Goal: Task Accomplishment & Management: Manage account settings

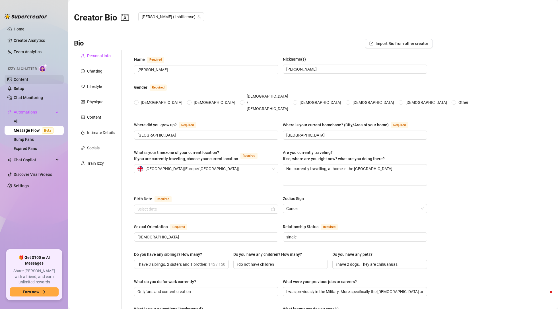
radio input "true"
type input "[DATE]"
click at [28, 81] on link "Content" at bounding box center [21, 79] width 15 height 5
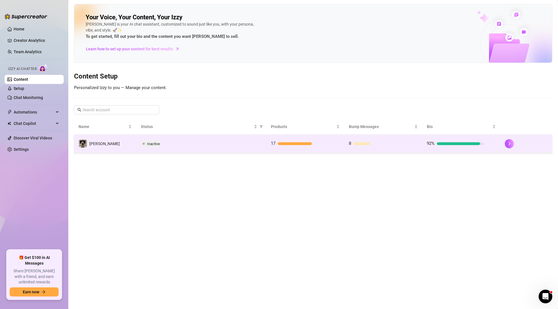
click at [299, 146] on div "17" at bounding box center [299, 143] width 57 height 7
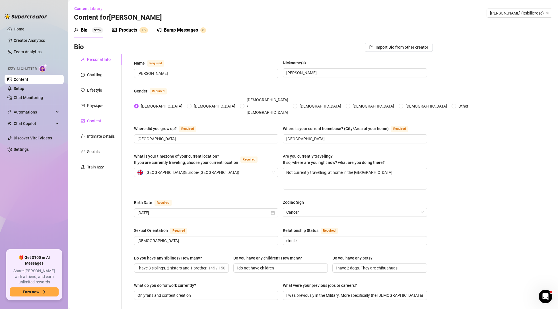
click at [97, 120] on div "Content" at bounding box center [94, 121] width 14 height 6
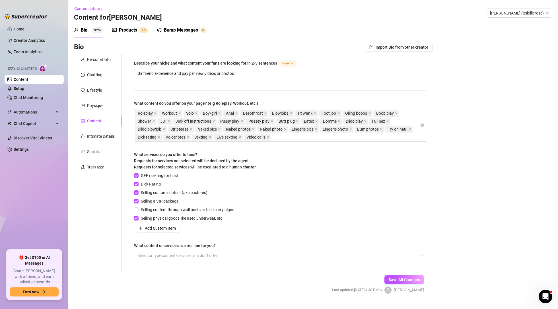
click at [94, 120] on div "Content" at bounding box center [94, 121] width 14 height 6
click at [137, 29] on div "Products" at bounding box center [128, 30] width 18 height 7
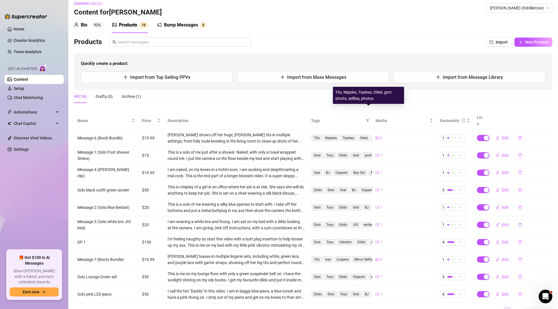
scroll to position [26, 0]
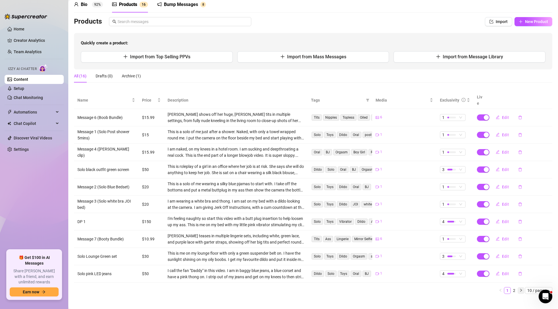
click at [521, 288] on icon "right" at bounding box center [520, 289] width 3 height 3
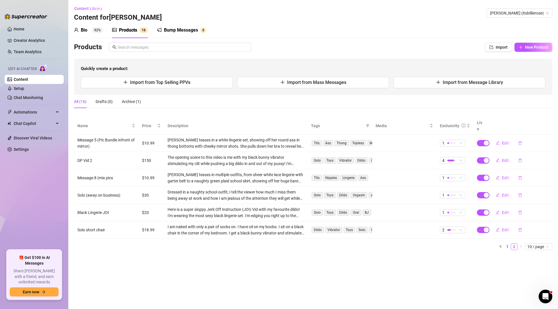
scroll to position [0, 0]
click at [501, 245] on icon "left" at bounding box center [500, 246] width 3 height 3
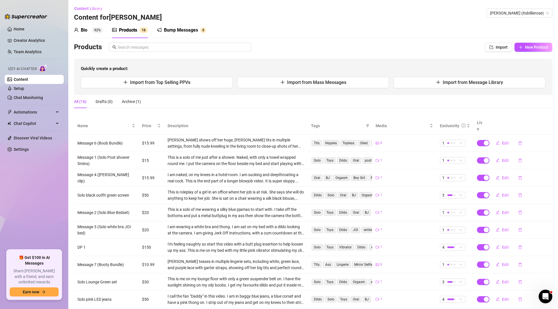
scroll to position [26, 0]
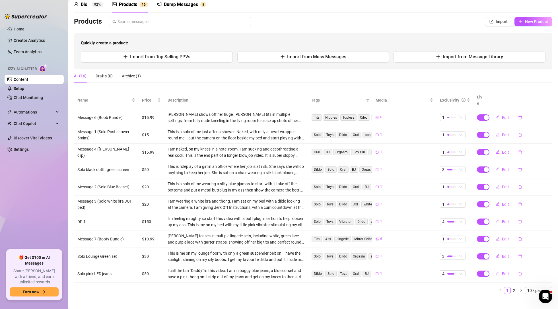
click at [519, 288] on icon "right" at bounding box center [520, 289] width 3 height 3
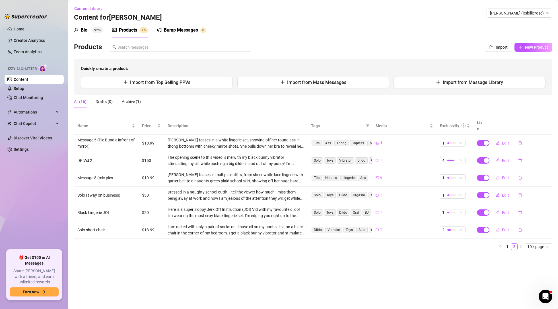
scroll to position [0, 0]
click at [535, 47] on span "New Product" at bounding box center [536, 47] width 23 height 5
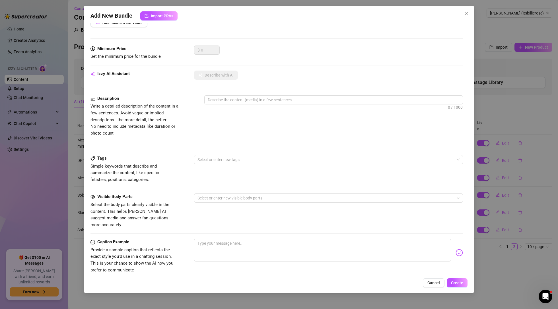
scroll to position [152, 0]
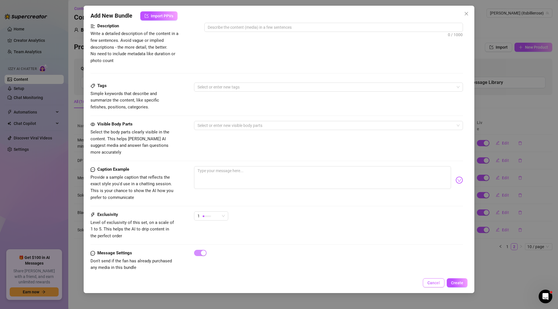
click at [436, 280] on span "Cancel" at bounding box center [433, 282] width 13 height 5
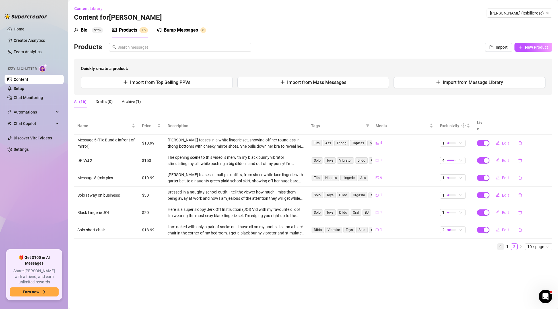
click at [501, 245] on icon "left" at bounding box center [500, 246] width 3 height 3
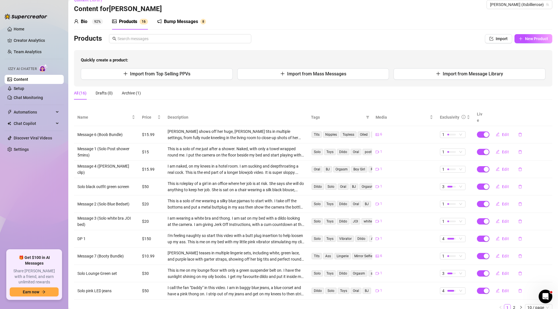
scroll to position [26, 0]
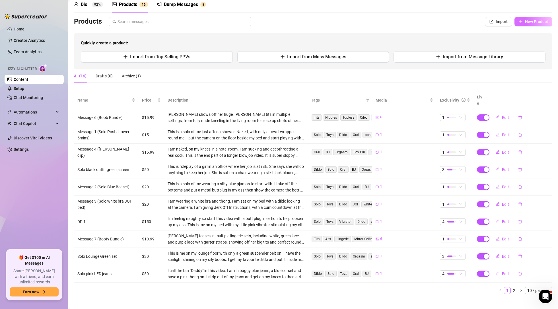
click at [547, 23] on span "New Product" at bounding box center [536, 21] width 23 height 5
type textarea "Type your message here..."
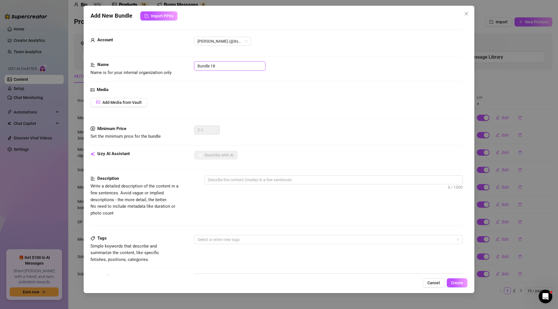
click at [219, 63] on input "Bundle 18" at bounding box center [229, 65] width 71 height 9
type input "B"
type input "Solo sofa"
click at [144, 101] on button "Add Media from Vault" at bounding box center [118, 102] width 57 height 9
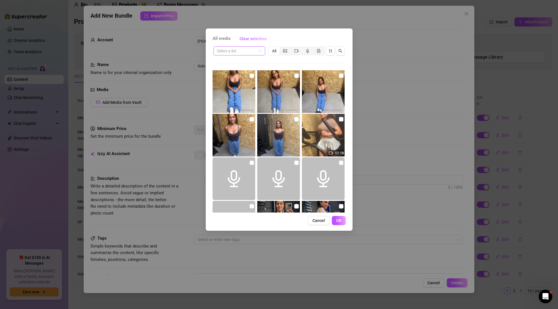
click at [260, 51] on span at bounding box center [239, 51] width 45 height 9
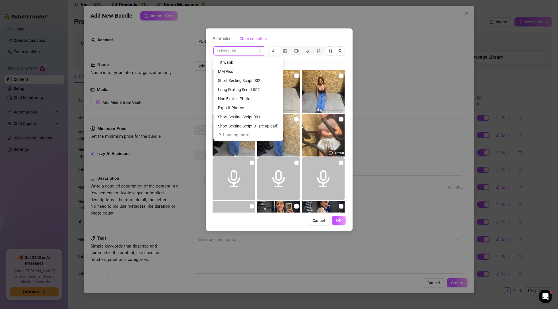
scroll to position [109, 0]
click at [227, 118] on div "Solo RF" at bounding box center [248, 117] width 61 height 6
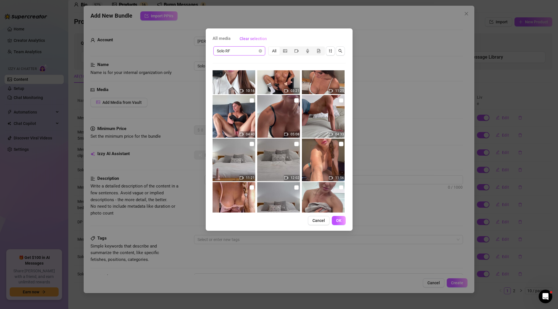
scroll to position [151, 0]
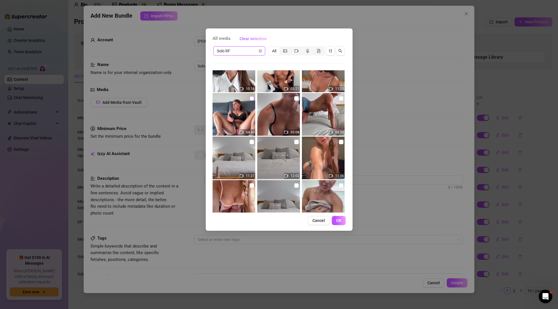
click at [252, 99] on input "checkbox" at bounding box center [251, 98] width 5 height 5
checkbox input "true"
click at [338, 219] on span "OK" at bounding box center [338, 220] width 5 height 5
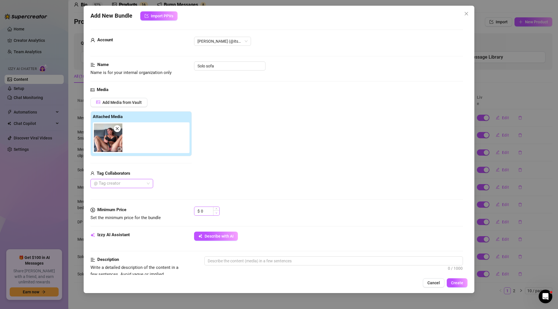
click at [214, 212] on span "Decrease Value" at bounding box center [216, 212] width 6 height 5
click at [209, 213] on input "0" at bounding box center [210, 211] width 18 height 9
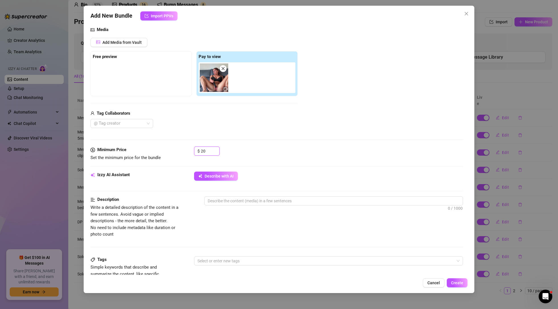
scroll to position [63, 0]
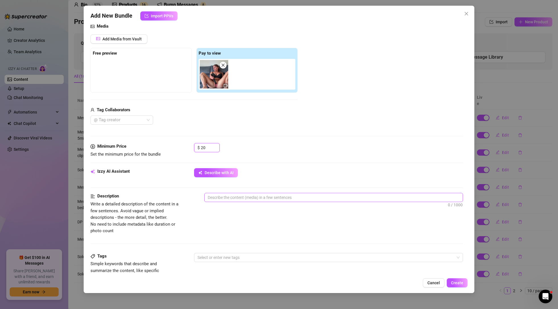
type input "20"
click at [252, 199] on textarea at bounding box center [333, 197] width 258 height 9
type textarea "I"
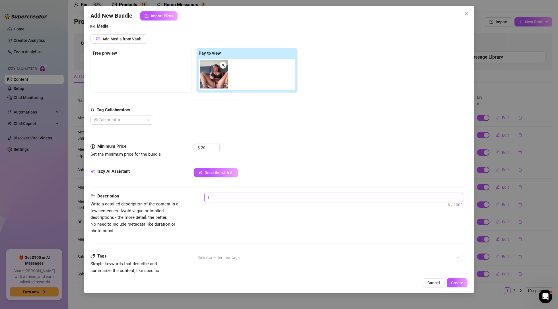
type textarea "I"
type textarea "I a"
type textarea "I am"
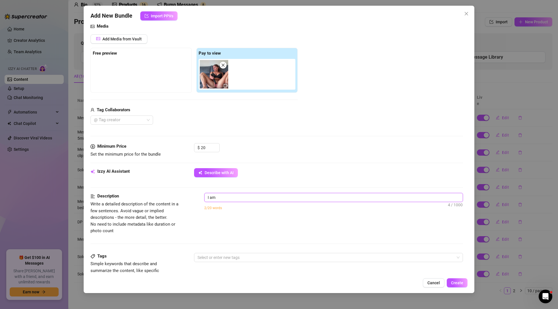
type textarea "I am"
type textarea "I am o"
type textarea "I am on"
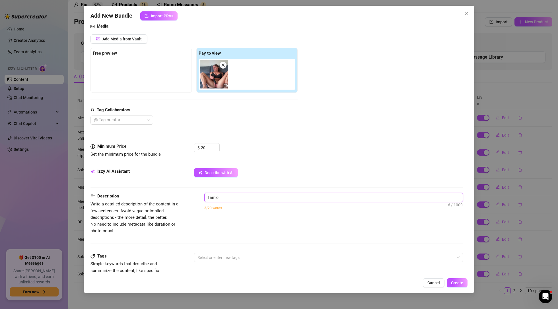
type textarea "I am on"
type textarea "I am on t"
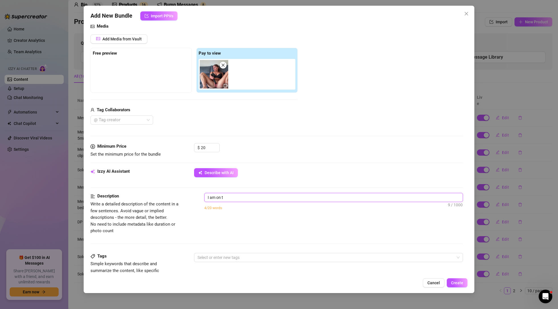
type textarea "I am on"
type textarea "I am on a"
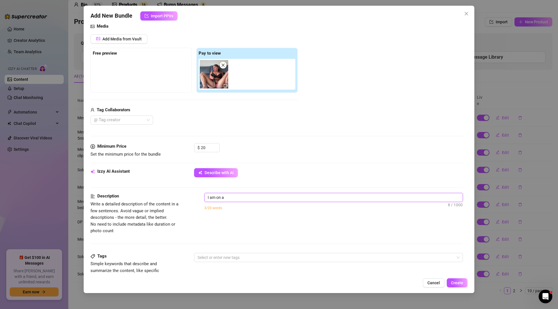
type textarea "I am on a"
type textarea "I am on a b"
type textarea "I am on a bl"
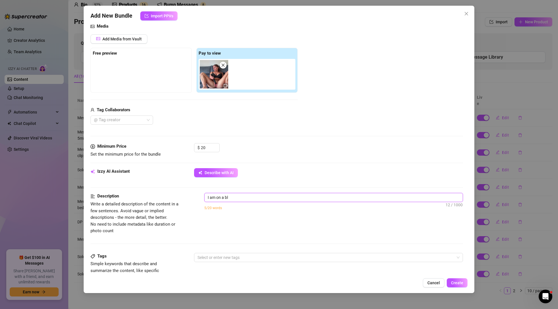
type textarea "I am on a blu"
type textarea "I am on a blue"
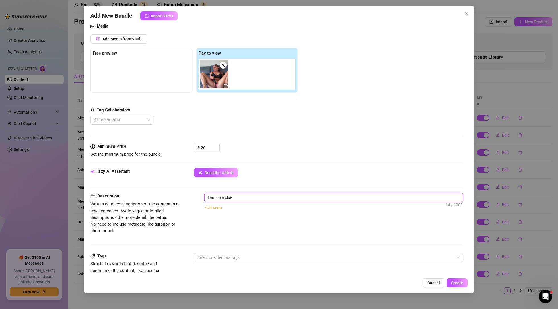
type textarea "I am on a blue"
type textarea "I am on a blue d"
type textarea "I am on a blue do"
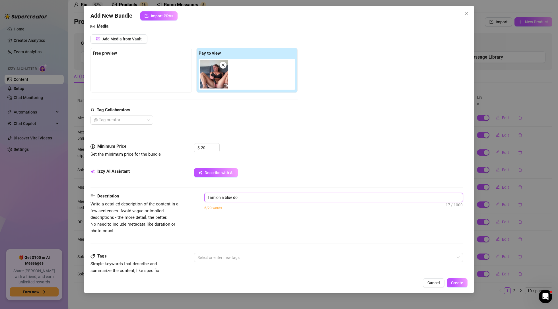
type textarea "I am on a blue d"
type textarea "I am on a blue"
type textarea "I am on a blue s"
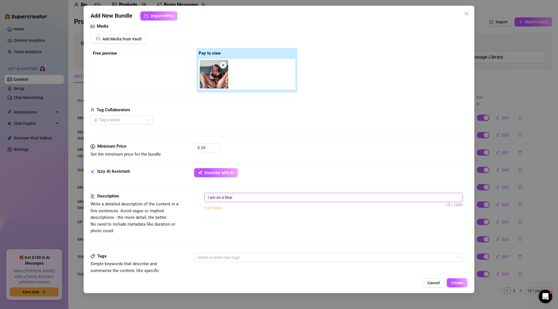
type textarea "I am on a blue s"
type textarea "I am on a blue so"
type textarea "I am on a blue sof"
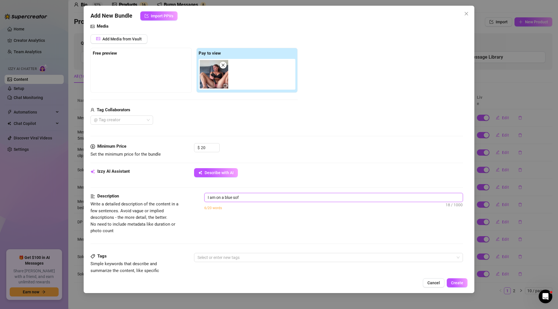
type textarea "I am on a blue sofa"
type textarea "I am on a blue sofa w"
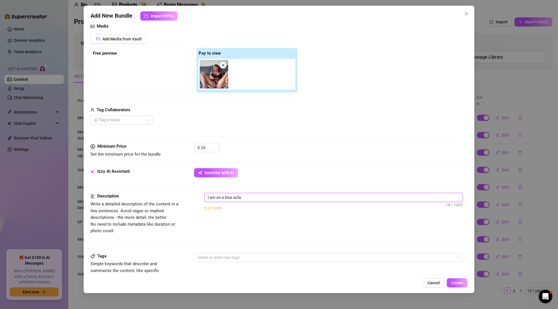
type textarea "I am on a blue sofa w"
type textarea "I am on a blue sofa we"
type textarea "I am on a blue sofa wea"
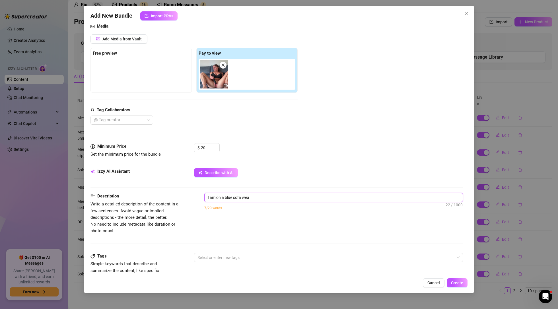
type textarea "I am on a blue sofa wear"
type textarea "I am on a blue sofa weari"
type textarea "I am on a blue sofa wearin"
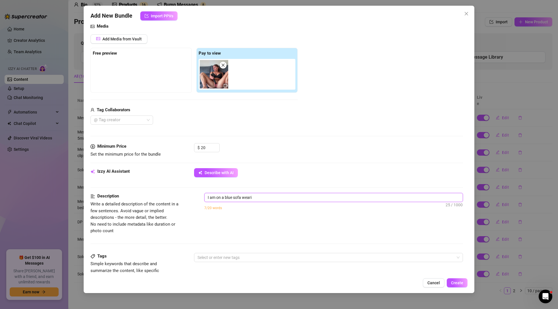
type textarea "I am on a blue sofa wearin"
type textarea "I am on a blue sofa wearing"
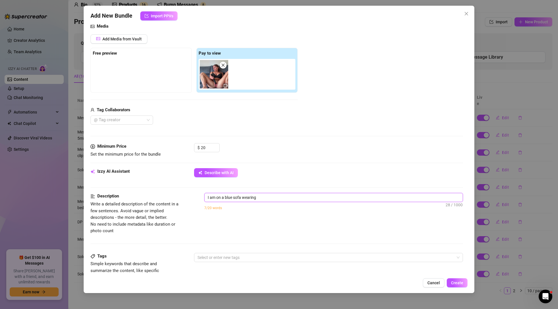
type textarea "I am on a blue sofa wearing o"
type textarea "I am on a blue sofa wearing on"
type textarea "I am on a blue sofa wearing onl"
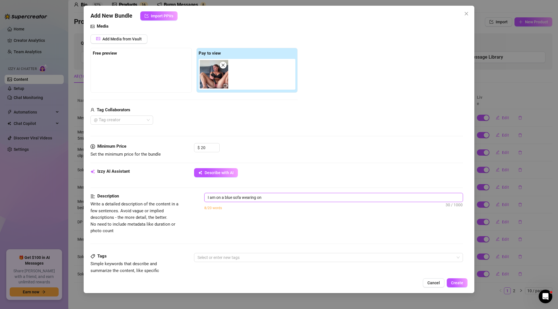
type textarea "I am on a blue sofa wearing onl"
type textarea "I am on a blue sofa wearing only"
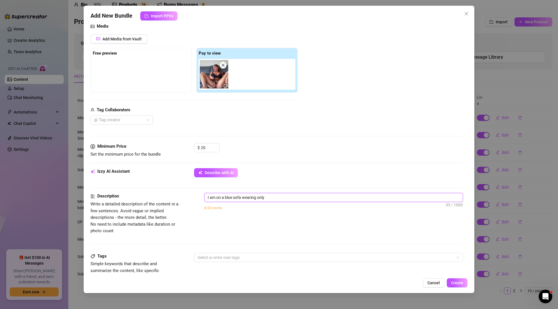
type textarea "I am on a blue sofa wearing only a"
type textarea "I am on a blue sofa wearing only a b"
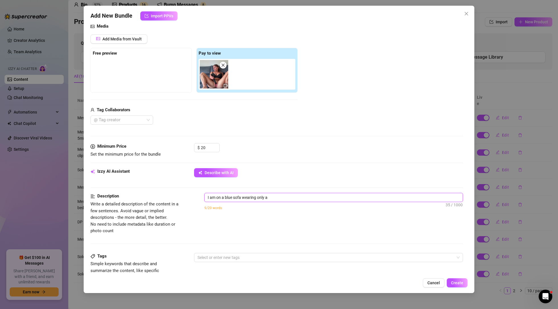
type textarea "I am on a blue sofa wearing only a b"
type textarea "I am on a blue sofa wearing only a bl"
type textarea "I am on a blue sofa wearing only a bla"
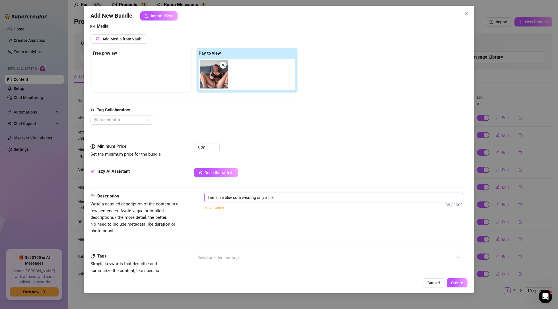
type textarea "I am on a blue sofa wearing only a blac"
type textarea "I am on a blue sofa wearing only a black"
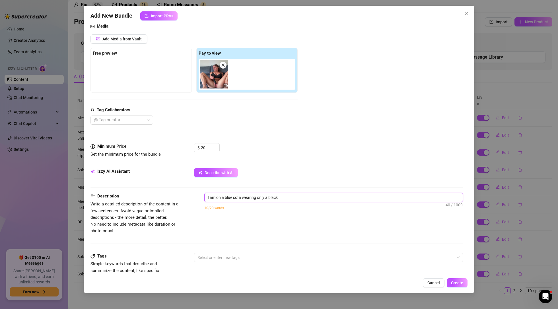
type textarea "I am on a blue sofa wearing only a black"
type textarea "I am on a blue sofa wearing only a black b"
type textarea "I am on a blue sofa wearing only a black br"
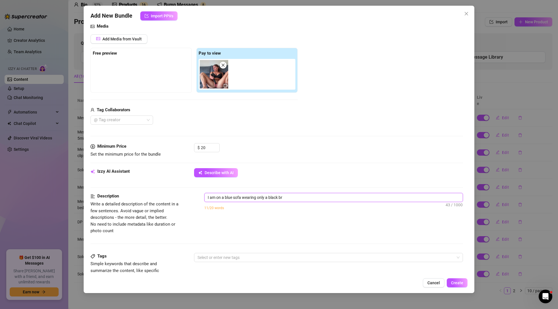
type textarea "I am on a blue sofa wearing only a black bra"
type textarea "I am on a blue sofa wearing only a black bra."
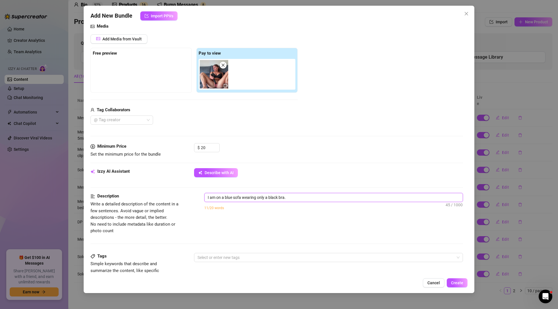
type textarea "I am on a blue sofa wearing only a black bra."
type textarea "I am on a blue sofa wearing only a black bra. I"
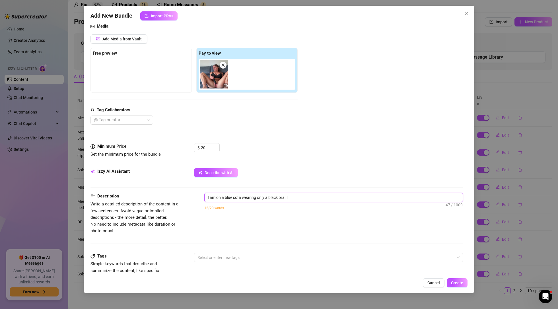
type textarea "I am on a blue sofa wearing only a black bra. I g"
type textarea "I am on a blue sofa wearing only a black bra. I ge"
type textarea "I am on a blue sofa wearing only a black bra. I get"
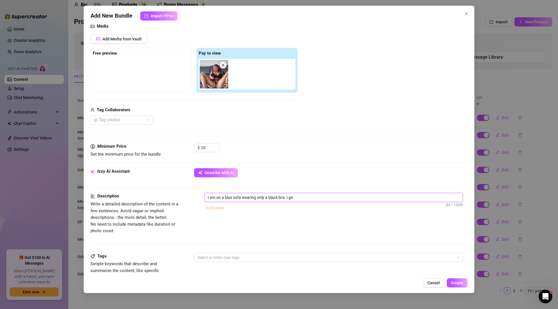
type textarea "I am on a blue sofa wearing only a black bra. I get"
type textarea "I am on a blue sofa wearing only a black bra. I get m"
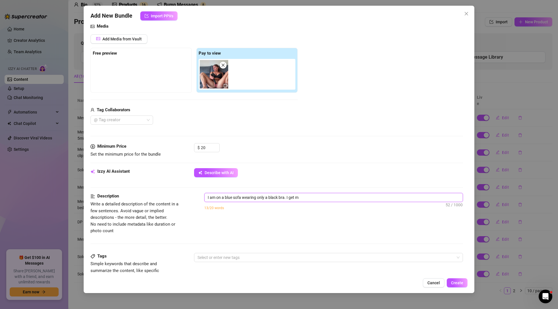
type textarea "I am on a blue sofa wearing only a black bra. I get my"
type textarea "I am on a blue sofa wearing only a black bra. I get my b"
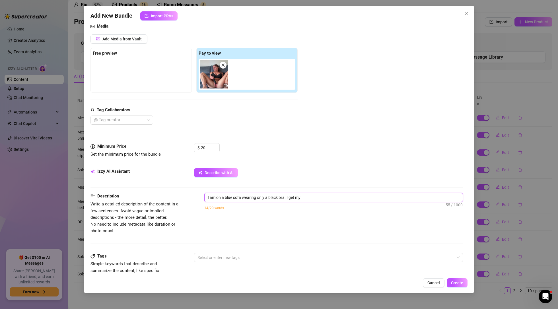
type textarea "I am on a blue sofa wearing only a black bra. I get my b"
type textarea "I am on a blue sofa wearing only a black bra. I get my bl"
type textarea "I am on a blue sofa wearing only a black bra. I get my bla"
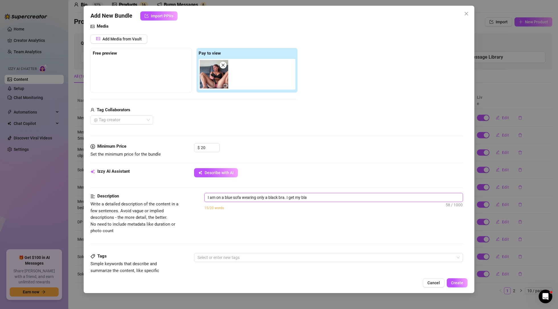
type textarea "I am on a blue sofa wearing only a black bra. I get my blac"
type textarea "I am on a blue sofa wearing only a black bra. I get my black"
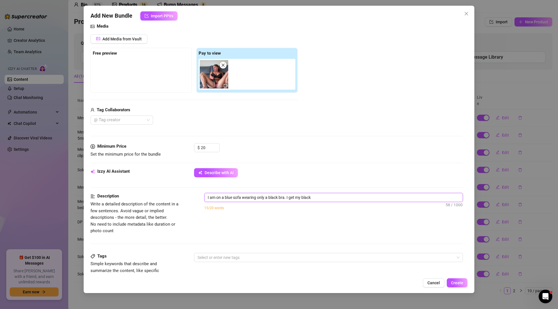
type textarea "I am on a blue sofa wearing only a black bra. I get my black"
type textarea "I am on a blue sofa wearing only a black bra. I get my black b"
type textarea "I am on a blue sofa wearing only a black bra. I get my black bu"
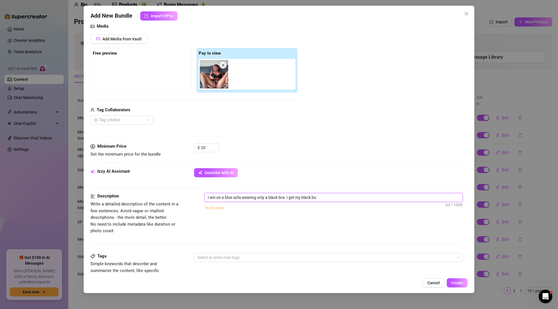
type textarea "I am on a blue sofa wearing only a black bra. I get my black bun"
type textarea "I am on a blue sofa wearing only a black bra. I get my black [PERSON_NAME]"
type textarea "I am on a blue sofa wearing only a black bra. I get my black bunny"
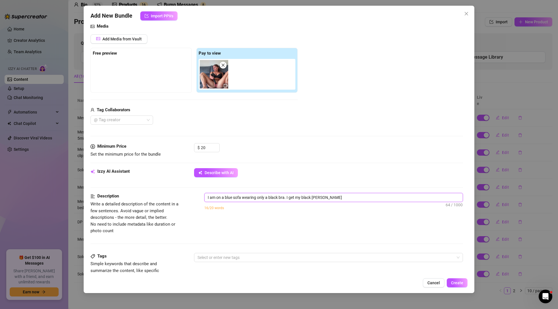
type textarea "I am on a blue sofa wearing only a black bra. I get my black bunny"
type textarea "I am on a blue sofa wearing only a black bra. I get my black bunny b"
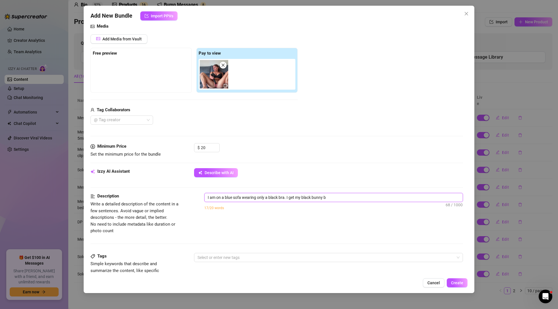
type textarea "I am on a blue sofa wearing only a black bra. I get my black bunny"
type textarea "I am on a blue sofa wearing only a black bra. I get my black bunny v"
type textarea "I am on a blue sofa wearing only a black bra. I get my black bunny vi"
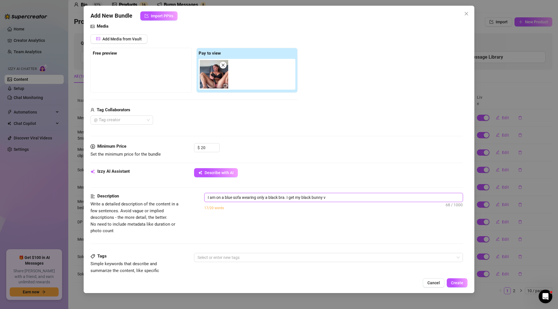
type textarea "I am on a blue sofa wearing only a black bra. I get my black bunny vi"
type textarea "I am on a blue sofa wearing only a black bra. I get my black bunny vir"
type textarea "I am on a blue sofa wearing only a black bra. I get my black bunny vira"
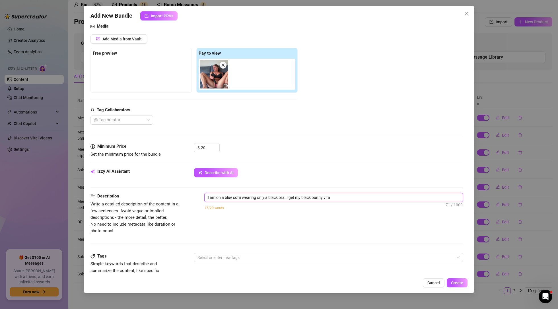
type textarea "I am on a blue sofa wearing only a black bra. I get my black bunny virat"
type textarea "I am on a blue sofa wearing only a black bra. I get my black bunny vira"
type textarea "I am on a blue sofa wearing only a black bra. I get my black bunny vir"
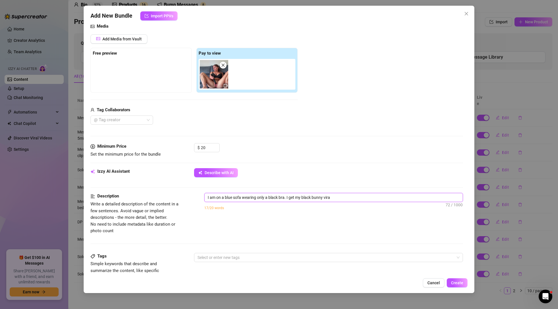
type textarea "I am on a blue sofa wearing only a black bra. I get my black bunny vir"
type textarea "I am on a blue sofa wearing only a black bra. I get my black bunny vi"
type textarea "I am on a blue sofa wearing only a black bra. I get my black bunny vib"
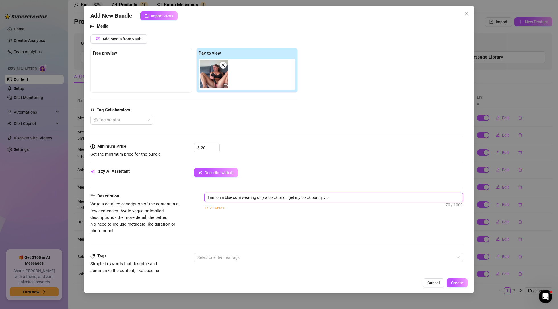
type textarea "I am on a blue sofa wearing only a black bra. I get my black bunny vibr"
type textarea "I am on a blue sofa wearing only a black bra. I get my black bunny vibra"
type textarea "I am on a blue sofa wearing only a black bra. I get my black bunny vibrat"
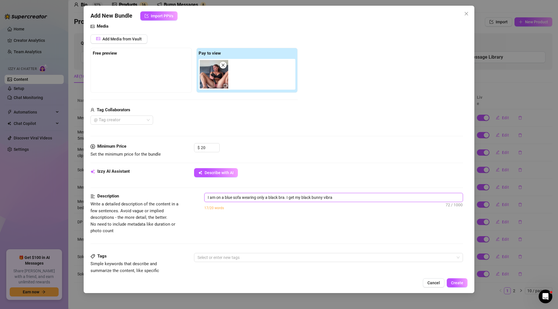
type textarea "I am on a blue sofa wearing only a black bra. I get my black bunny vibrat"
type textarea "I am on a blue sofa wearing only a black bra. I get my black bunny vibrato"
type textarea "I am on a blue sofa wearing only a black bra. I get my black bunny vibrator"
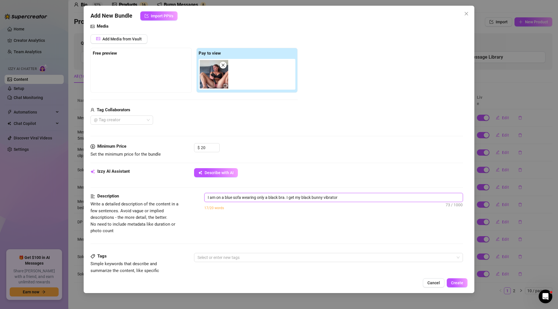
type textarea "I am on a blue sofa wearing only a black bra. I get my black bunny vibrator"
type textarea "I am on a blue sofa wearing only a black bra. I get my black bunny vibrator a"
type textarea "I am on a blue sofa wearing only a black bra. I get my black bunny vibrator an"
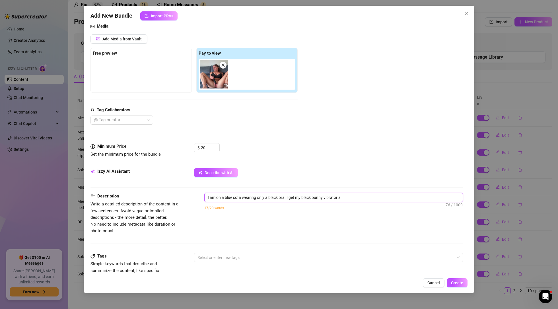
type textarea "I am on a blue sofa wearing only a black bra. I get my black bunny vibrator an"
type textarea "I am on a blue sofa wearing only a black bra. I get my black bunny vibrator and"
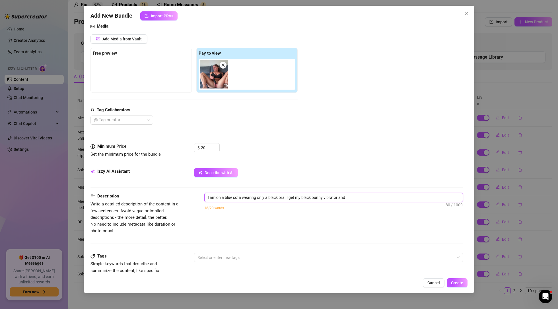
type textarea "I am on a blue sofa wearing only a black bra. I get my black bunny vibrator and…"
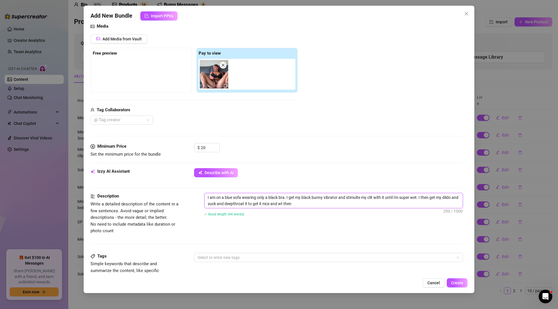
click at [290, 204] on textarea "I am on a blue sofa wearing only a black bra. I get my black bunny vibrator and…" at bounding box center [333, 200] width 258 height 15
click at [327, 208] on textarea "I am on a blue sofa wearing only a black bra. I get my black bunny vibrator and…" at bounding box center [333, 200] width 258 height 15
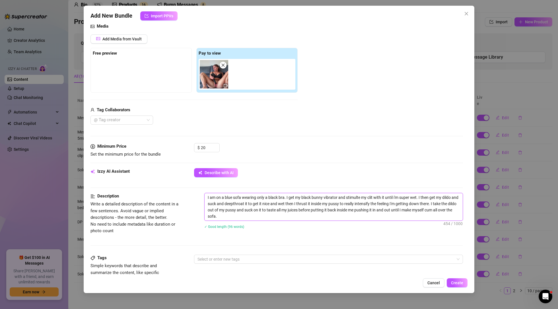
scroll to position [140, 0]
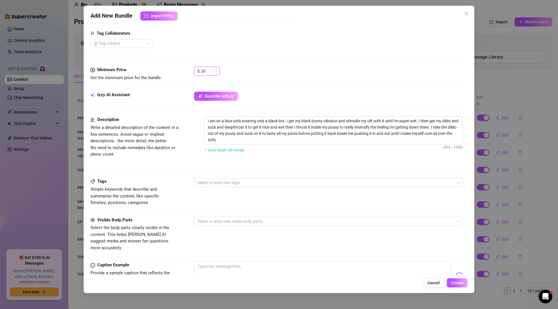
click at [208, 73] on input "20" at bounding box center [210, 71] width 18 height 9
click at [229, 184] on div at bounding box center [325, 183] width 261 height 8
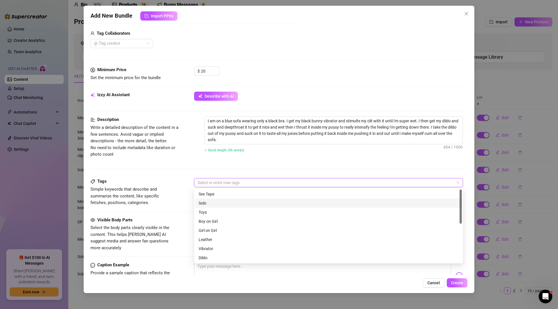
click at [203, 203] on div "Solo" at bounding box center [329, 203] width 260 height 6
click at [206, 214] on div "Toys" at bounding box center [329, 212] width 260 height 6
click at [213, 218] on div "Vibrator" at bounding box center [329, 216] width 260 height 6
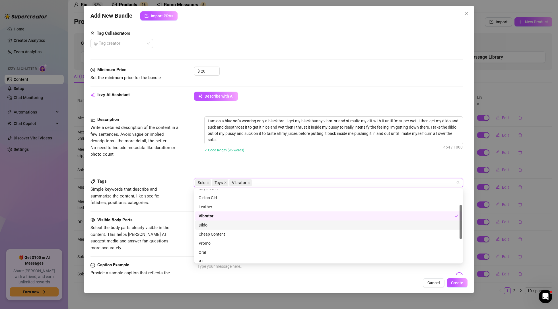
click at [206, 220] on div "Dildo" at bounding box center [328, 224] width 266 height 9
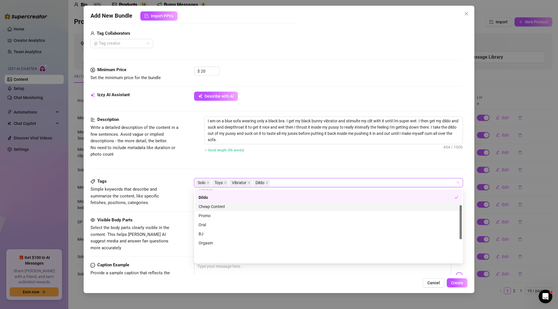
scroll to position [82, 0]
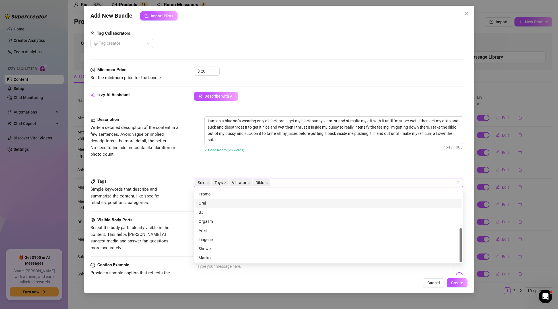
click at [207, 201] on div "Oral" at bounding box center [329, 203] width 260 height 6
click at [210, 222] on div "Orgasm" at bounding box center [329, 221] width 260 height 6
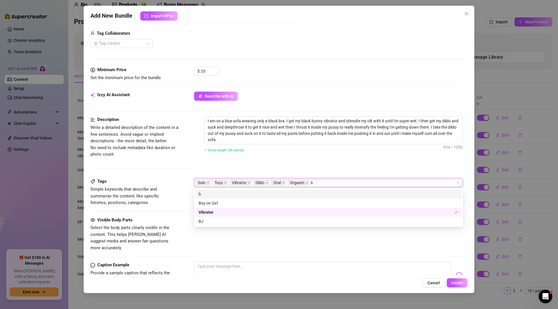
scroll to position [0, 0]
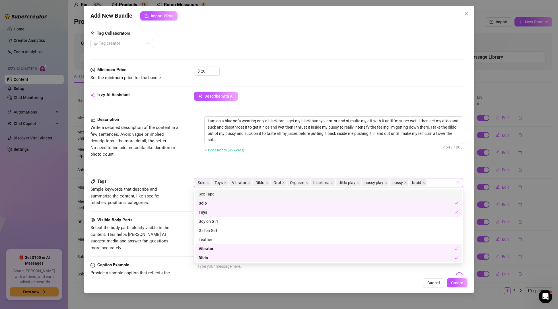
drag, startPoint x: 355, startPoint y: 170, endPoint x: 349, endPoint y: 171, distance: 5.8
click at [354, 170] on div "Description Write a detailed description of the content in a few sentences. Avo…" at bounding box center [276, 147] width 372 height 62
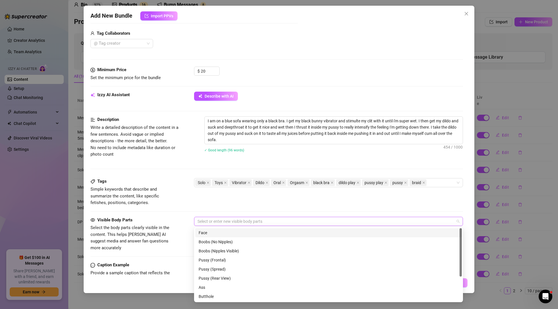
click at [255, 220] on div at bounding box center [325, 221] width 261 height 8
click at [202, 232] on div "Face" at bounding box center [329, 233] width 260 height 6
drag, startPoint x: 210, startPoint y: 261, endPoint x: 210, endPoint y: 266, distance: 5.1
click at [210, 261] on div "Pussy (Frontal)" at bounding box center [329, 260] width 260 height 6
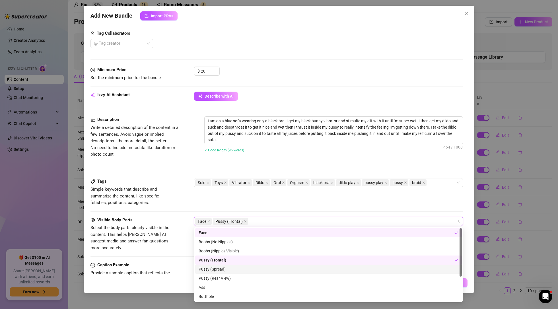
drag, startPoint x: 210, startPoint y: 269, endPoint x: 213, endPoint y: 268, distance: 3.2
click at [210, 269] on div "Pussy (Spread)" at bounding box center [329, 269] width 260 height 6
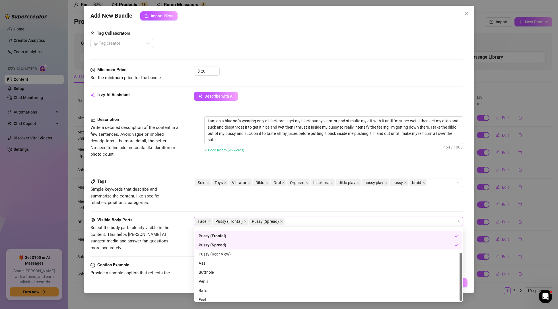
scroll to position [36, 0]
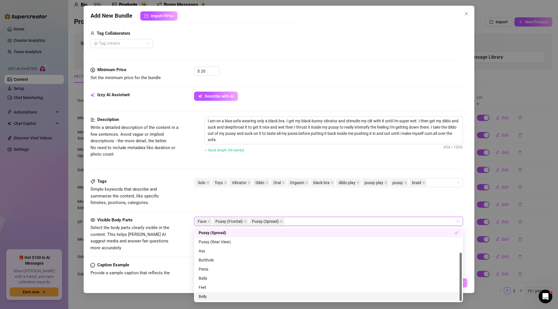
click at [205, 297] on div "Belly" at bounding box center [329, 296] width 260 height 6
click at [342, 208] on div "Tags Simple keywords that describe and summarize the content, like specific fet…" at bounding box center [276, 197] width 372 height 38
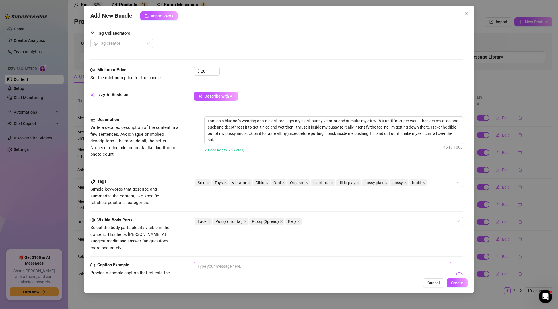
scroll to position [176, 0]
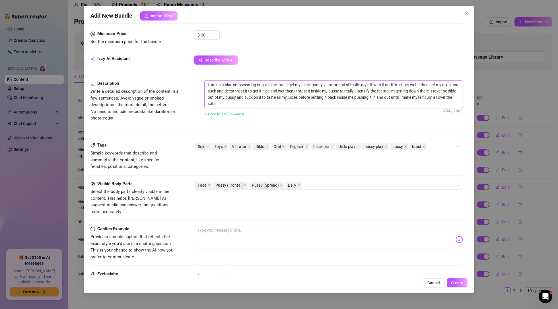
drag, startPoint x: 239, startPoint y: 105, endPoint x: 219, endPoint y: 88, distance: 25.8
click at [205, 83] on textarea "I am on a blue sofa wearing only a black bra. I get my black bunny vibrator and…" at bounding box center [333, 93] width 258 height 27
paste textarea "I am on a blue sofa wearing only a black bra. I get my black bunny vibrator and…"
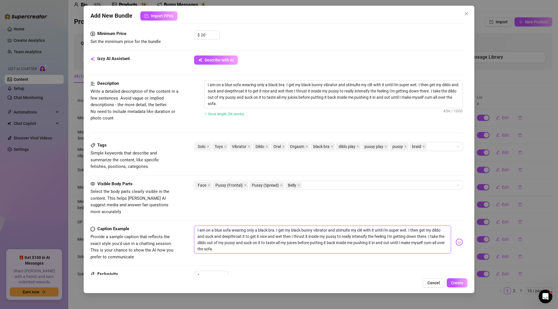
drag, startPoint x: 215, startPoint y: 224, endPoint x: 193, endPoint y: 224, distance: 22.5
click at [193, 226] on div "Caption Example Provide a sample caption that reflects the exact style you'd us…" at bounding box center [276, 243] width 372 height 35
drag, startPoint x: 392, startPoint y: 224, endPoint x: 332, endPoint y: 223, distance: 60.0
click at [332, 226] on textarea "I'm sat on my own in my lounge and decide 'fuck it' I fancy being naughty! blue…" at bounding box center [322, 240] width 257 height 28
drag, startPoint x: 379, startPoint y: 226, endPoint x: 375, endPoint y: 226, distance: 3.4
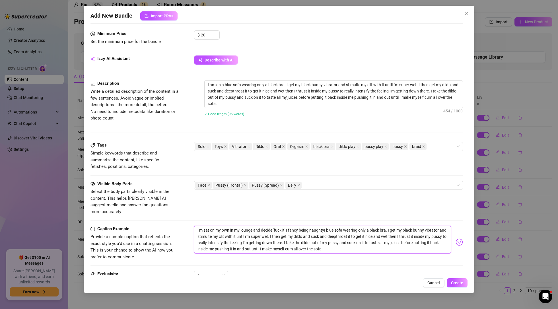
click at [378, 226] on textarea "I'm sat on my own in my lounge and decide 'fuck it' I fancy being naughty! blue…" at bounding box center [322, 240] width 257 height 28
drag, startPoint x: 347, startPoint y: 222, endPoint x: 329, endPoint y: 222, distance: 17.4
click at [329, 226] on textarea "I'm sat on my own in my lounge and decide 'fuck it' I fancy being naughty! blue…" at bounding box center [322, 240] width 257 height 28
click at [392, 243] on textarea "I'm sat on my own in my lounge and decide 'fuck it' I fancy being naughty! I st…" at bounding box center [322, 240] width 257 height 28
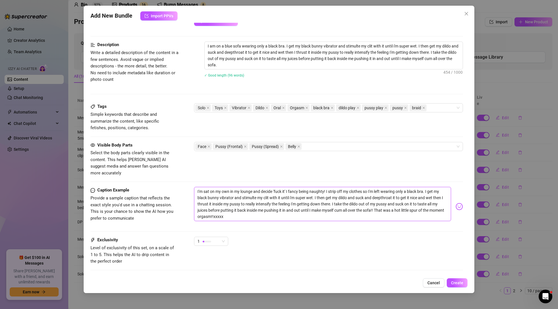
scroll to position [240, 0]
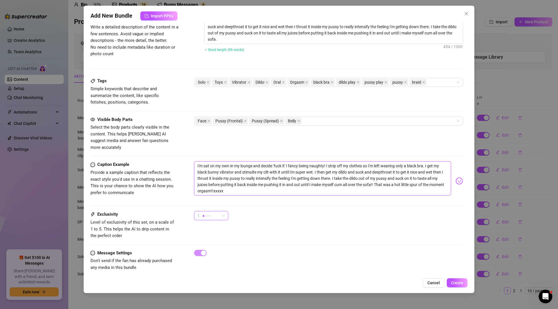
click at [223, 211] on span "1" at bounding box center [210, 215] width 27 height 9
click at [214, 230] on span "2" at bounding box center [217, 229] width 37 height 6
click at [457, 281] on span "Create" at bounding box center [457, 282] width 12 height 5
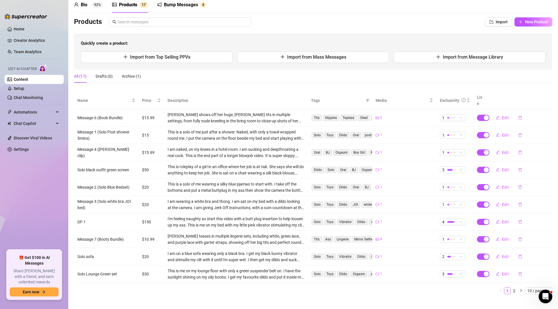
scroll to position [26, 0]
click at [526, 24] on span "New Product" at bounding box center [536, 21] width 23 height 5
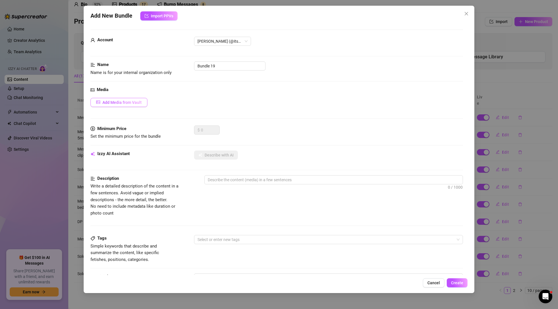
click at [132, 102] on span "Add Media from Vault" at bounding box center [121, 102] width 39 height 5
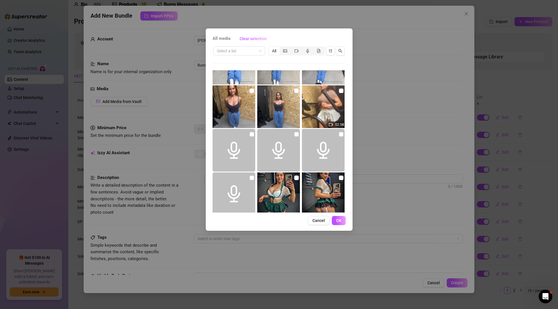
scroll to position [27, 0]
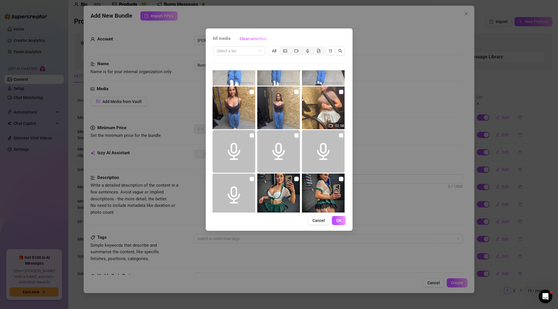
click at [341, 91] on input "checkbox" at bounding box center [341, 92] width 5 height 5
click at [340, 219] on span "OK" at bounding box center [338, 220] width 5 height 5
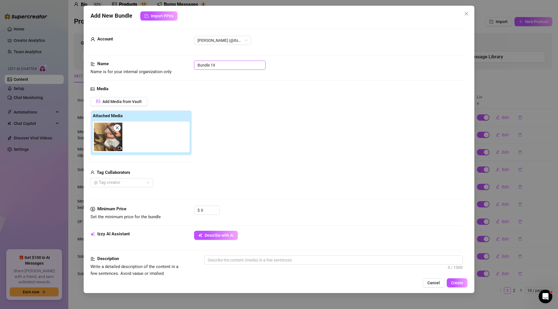
drag, startPoint x: 218, startPoint y: 66, endPoint x: 192, endPoint y: 67, distance: 26.2
click at [192, 67] on div "Name Name is for your internal organization only Bundle 19" at bounding box center [276, 68] width 372 height 15
click at [209, 209] on input "0" at bounding box center [210, 210] width 18 height 9
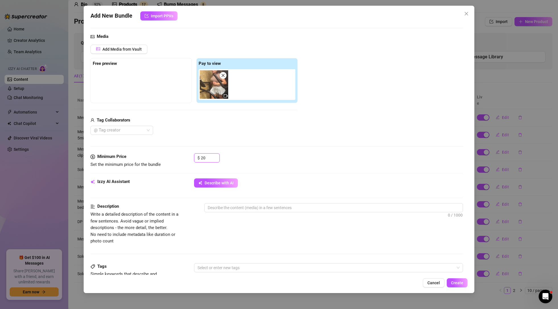
scroll to position [56, 0]
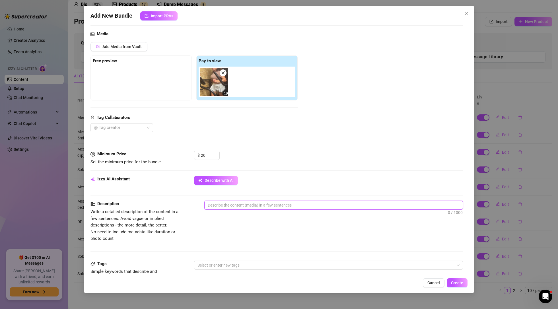
click at [247, 206] on textarea at bounding box center [333, 205] width 258 height 9
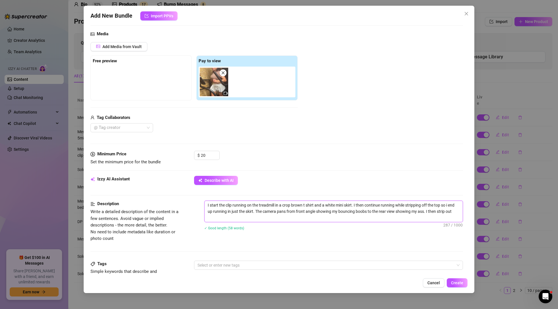
scroll to position [0, 0]
click at [303, 217] on textarea "I start the clip running on the treadmill in a crop brown t shirt and a white m…" at bounding box center [333, 211] width 258 height 21
click at [332, 217] on textarea "I start the clip running on the treadmill in a crop brown t shirt and a white m…" at bounding box center [333, 211] width 258 height 21
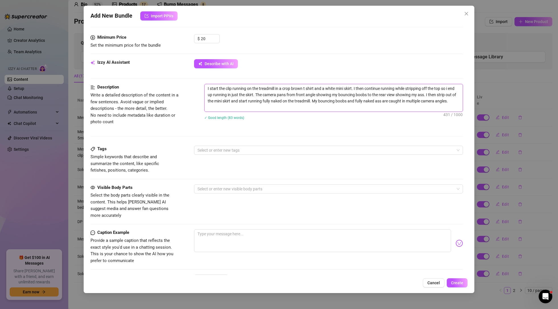
scroll to position [176, 0]
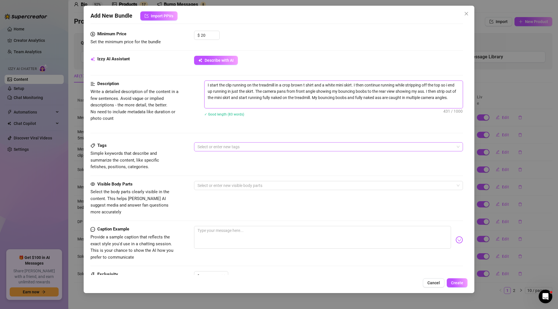
click at [296, 146] on div at bounding box center [325, 147] width 261 height 8
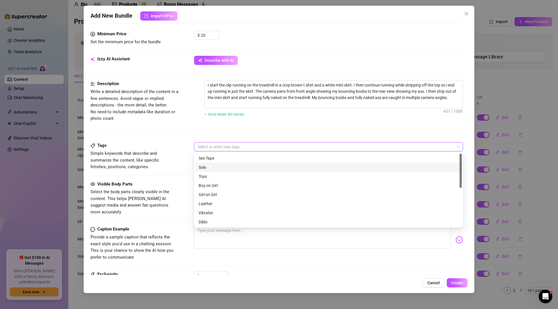
click at [203, 167] on div "Solo" at bounding box center [329, 167] width 260 height 6
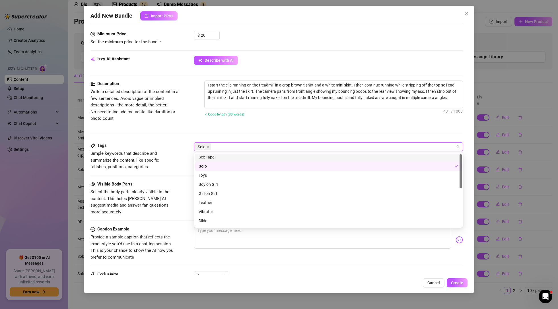
click at [247, 146] on div "Solo" at bounding box center [325, 147] width 261 height 8
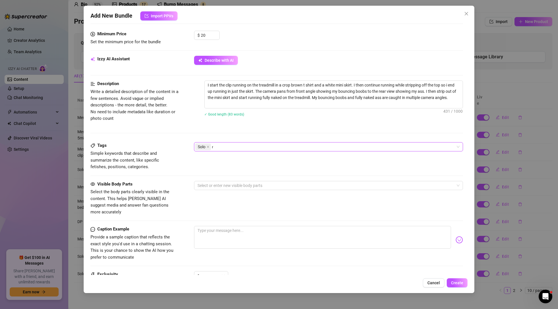
scroll to position [0, 0]
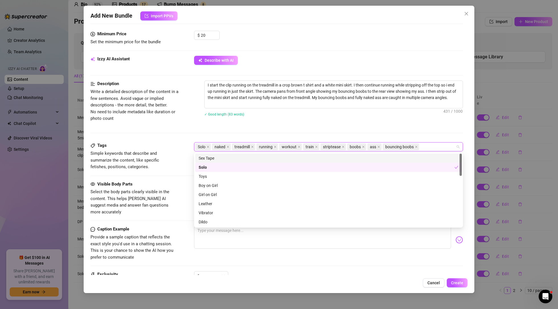
click at [342, 125] on div "Description Write a detailed description of the content in a few sentences. Avo…" at bounding box center [276, 111] width 372 height 62
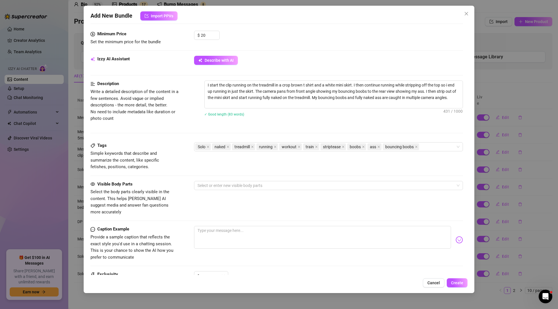
click at [225, 191] on div "Visible Body Parts Select the body parts clearly visible in the content. This h…" at bounding box center [276, 198] width 372 height 35
click at [231, 187] on div at bounding box center [325, 185] width 261 height 8
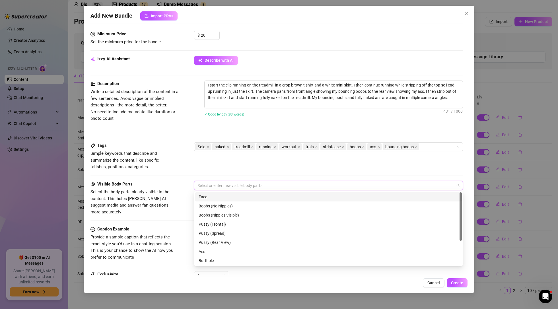
click at [207, 198] on div "Face" at bounding box center [329, 197] width 260 height 6
click at [208, 215] on div "Boobs (Nipples Visible)" at bounding box center [329, 215] width 260 height 6
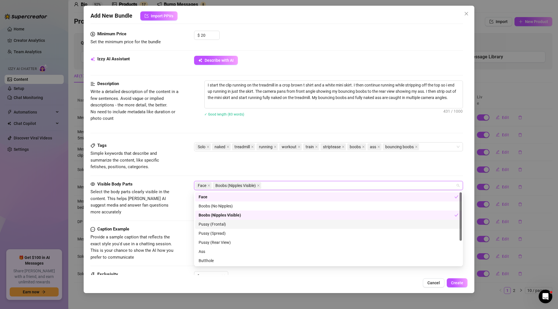
click at [210, 224] on div "Pussy (Frontal)" at bounding box center [329, 224] width 260 height 6
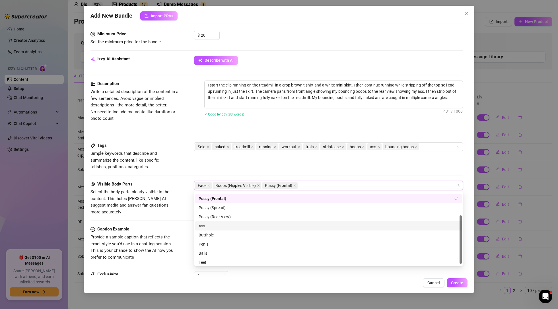
scroll to position [36, 0]
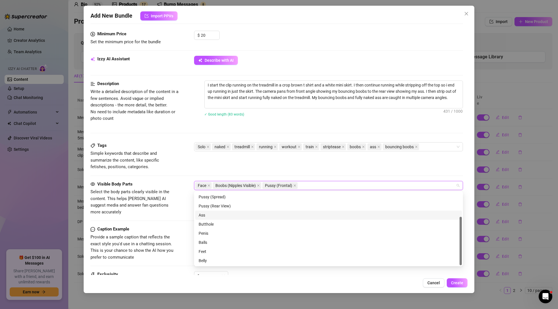
click at [211, 216] on div "Ass" at bounding box center [329, 215] width 260 height 6
click at [204, 252] on div "Feet" at bounding box center [329, 251] width 260 height 6
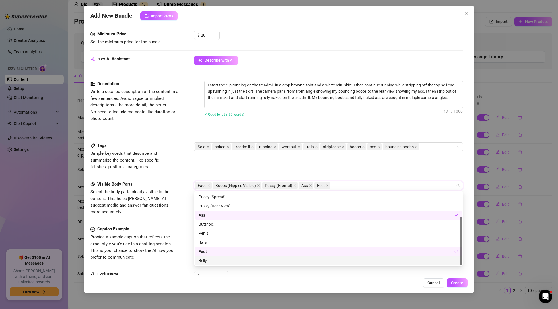
click at [204, 260] on div "Belly" at bounding box center [329, 260] width 260 height 6
click at [205, 249] on div "Feet" at bounding box center [327, 251] width 256 height 6
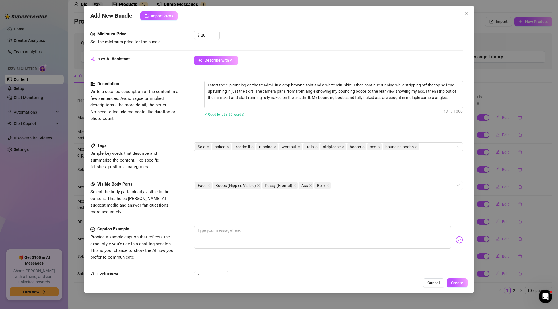
click at [364, 176] on div "Tags Simple keywords that describe and summarize the content, like specific fet…" at bounding box center [276, 161] width 372 height 38
drag, startPoint x: 208, startPoint y: 96, endPoint x: 205, endPoint y: 83, distance: 13.7
click at [204, 82] on textarea "I start the clip running on the treadmill in a crop brown t shirt and a white m…" at bounding box center [333, 94] width 258 height 27
click at [217, 228] on textarea at bounding box center [322, 237] width 257 height 23
paste textarea "I start the clip running on the treadmill in a crop brown t shirt and a white m…"
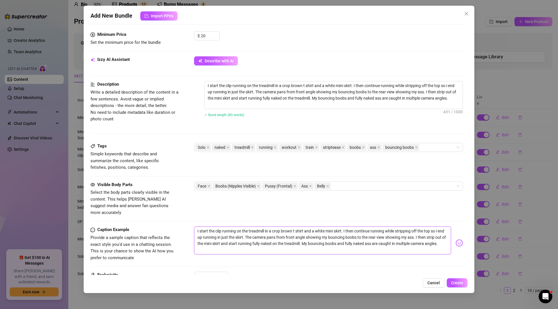
scroll to position [176, 0]
click at [198, 225] on textarea "I start the clip running on the treadmill in a crop brown t shirt and a white m…" at bounding box center [322, 239] width 257 height 28
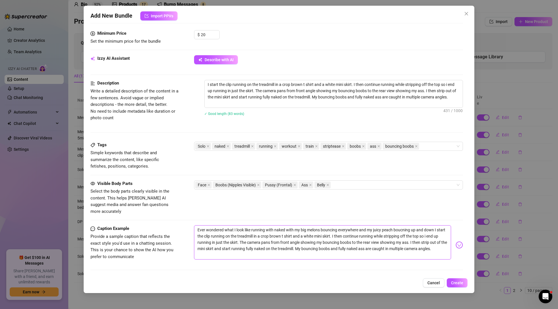
click at [409, 225] on textarea "Ever wondered what I look like running with naked with my big melons bouncing e…" at bounding box center [322, 242] width 257 height 34
click at [276, 225] on textarea "Ever wondered what I look like running with naked with my big melons bouncing e…" at bounding box center [322, 242] width 257 height 34
drag, startPoint x: 431, startPoint y: 224, endPoint x: 446, endPoint y: 224, distance: 15.1
click at [432, 225] on textarea "Ever wondered what I look like running naked with my big melons bouncing everyw…" at bounding box center [322, 239] width 257 height 28
click at [423, 225] on textarea "Ever wondered what I look like running naked with my big melons bouncing everyw…" at bounding box center [322, 239] width 257 height 28
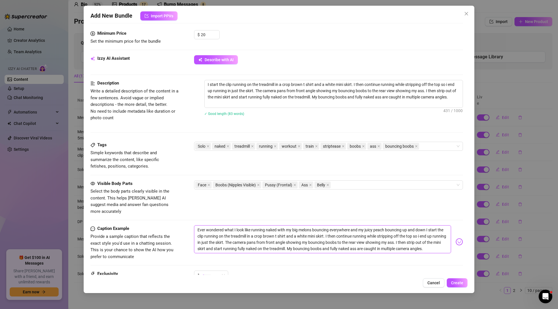
click at [406, 225] on textarea "Ever wondered what I look like running naked with my big melons bouncing everyw…" at bounding box center [322, 239] width 257 height 28
click at [430, 225] on textarea "Ever wondered what I look like running naked with my big melons bouncing everyw…" at bounding box center [322, 239] width 257 height 28
click at [431, 225] on textarea "Ever wondered what I look like running naked with my big melons bouncing everyw…" at bounding box center [322, 239] width 257 height 28
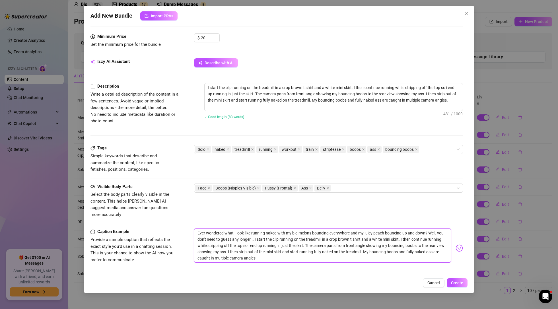
scroll to position [173, 0]
drag, startPoint x: 323, startPoint y: 239, endPoint x: 265, endPoint y: 232, distance: 58.5
click at [265, 232] on textarea "Ever wondered what I look like running naked with my big melons bouncing everyw…" at bounding box center [322, 246] width 257 height 34
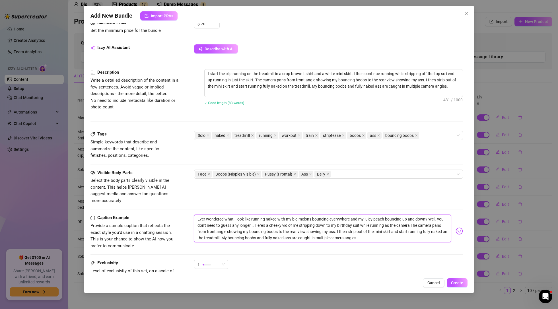
scroll to position [189, 0]
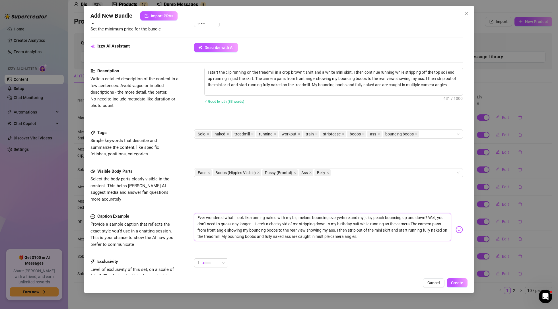
drag, startPoint x: 445, startPoint y: 218, endPoint x: 425, endPoint y: 218, distance: 20.2
click at [425, 218] on textarea "Ever wondered what I look like running naked with my big melons bouncing everyw…" at bounding box center [322, 227] width 257 height 28
drag, startPoint x: 218, startPoint y: 224, endPoint x: 207, endPoint y: 224, distance: 10.5
click at [207, 224] on textarea "Ever wondered what I look like running naked with my big melons bouncing everyw…" at bounding box center [322, 227] width 257 height 28
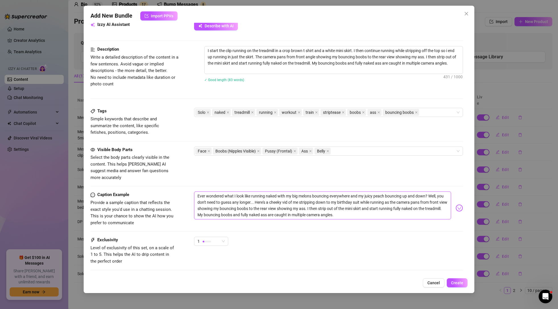
scroll to position [211, 0]
drag, startPoint x: 262, startPoint y: 202, endPoint x: 217, endPoint y: 202, distance: 44.4
click at [217, 202] on textarea "Ever wondered what I look like running naked with my big melons bouncing everyw…" at bounding box center [322, 205] width 257 height 28
click at [274, 201] on textarea "Ever wondered what I look like running naked with my big melons bouncing everyw…" at bounding box center [322, 205] width 257 height 28
drag, startPoint x: 280, startPoint y: 209, endPoint x: 237, endPoint y: 201, distance: 43.5
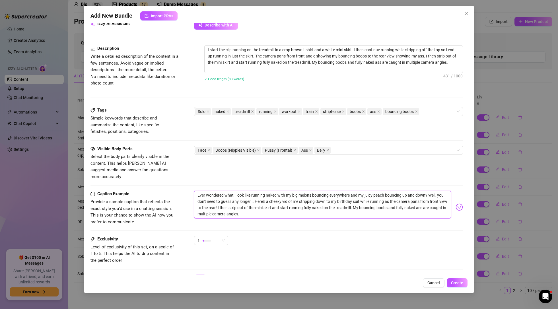
click at [237, 201] on textarea "Ever wondered what I look like running naked with my big melons bouncing everyw…" at bounding box center [322, 205] width 257 height 28
click at [458, 284] on span "Create" at bounding box center [457, 282] width 12 height 5
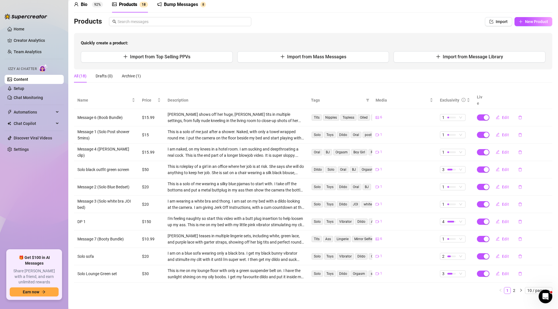
drag, startPoint x: 328, startPoint y: 271, endPoint x: 325, endPoint y: 270, distance: 3.2
click at [327, 270] on td "Solo Toys Dildo Orgasm suspender suspender belt tits naked boobs Lingerie" at bounding box center [339, 273] width 65 height 17
click at [330, 287] on ul "1 2 10 / page" at bounding box center [313, 290] width 478 height 7
click at [543, 298] on icon "Open Intercom Messenger" at bounding box center [544, 295] width 9 height 9
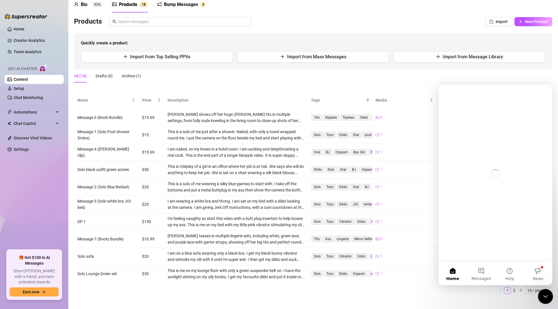
scroll to position [0, 0]
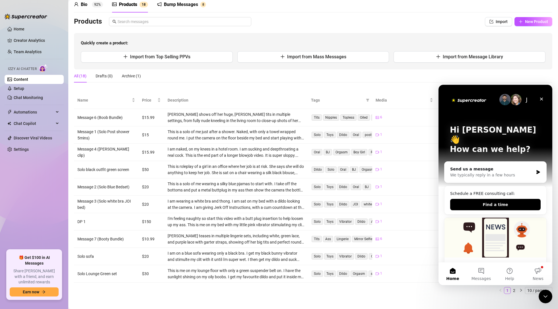
click at [409, 287] on ul "1 2 10 / page" at bounding box center [313, 290] width 478 height 7
click at [543, 98] on icon "Close" at bounding box center [541, 99] width 5 height 5
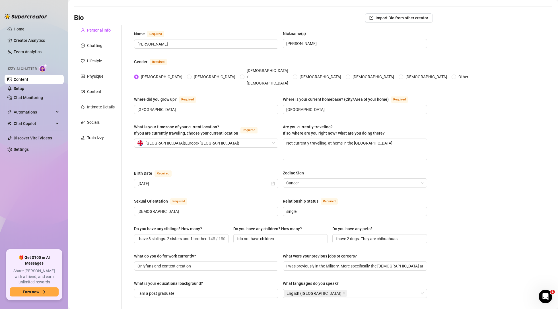
scroll to position [11, 0]
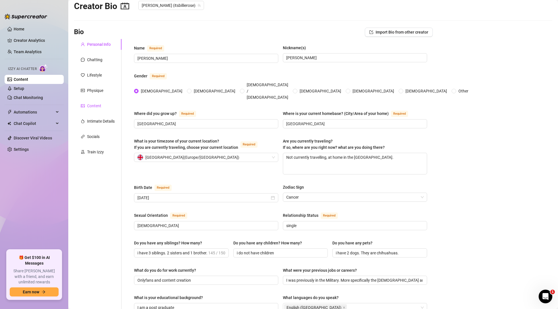
click at [97, 105] on div "Content" at bounding box center [94, 106] width 14 height 6
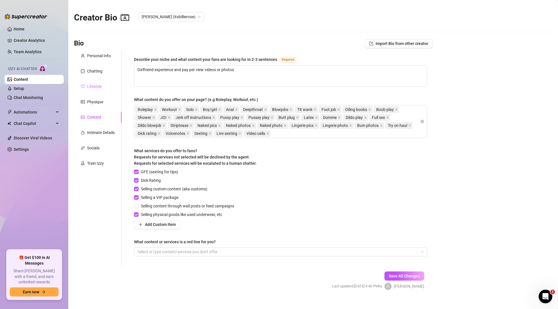
scroll to position [8, 0]
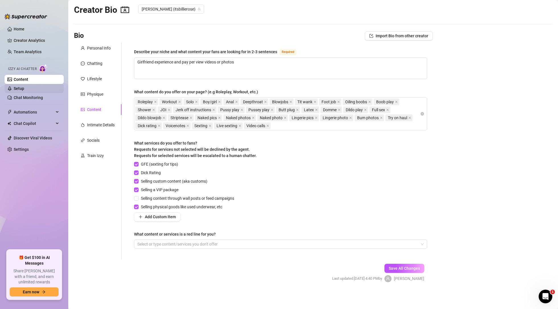
click at [24, 90] on link "Setup" at bounding box center [19, 88] width 11 height 5
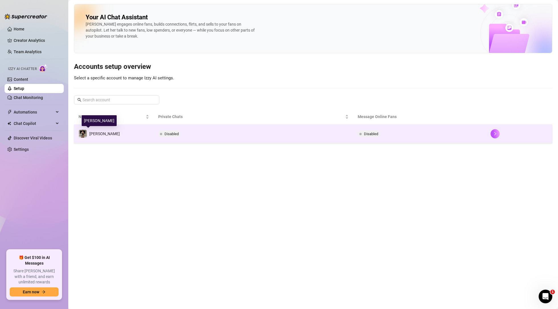
click at [91, 135] on span "[PERSON_NAME]" at bounding box center [104, 133] width 30 height 5
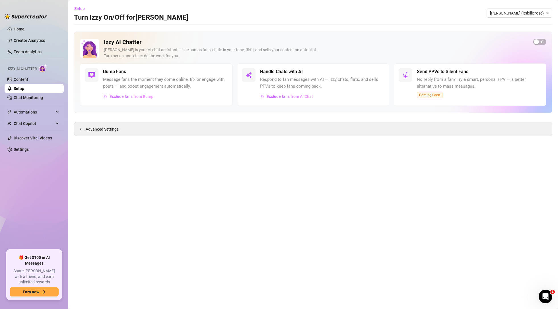
click at [24, 91] on link "Setup" at bounding box center [19, 88] width 11 height 5
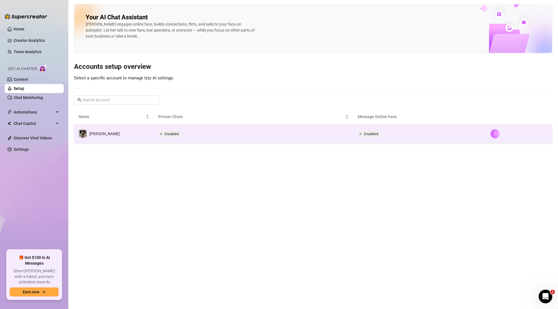
click at [492, 133] on button "button" at bounding box center [494, 133] width 9 height 9
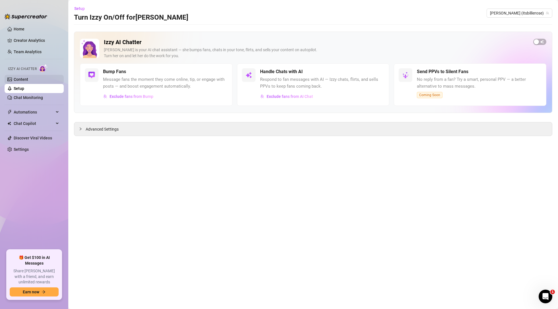
click at [28, 80] on link "Content" at bounding box center [21, 79] width 15 height 5
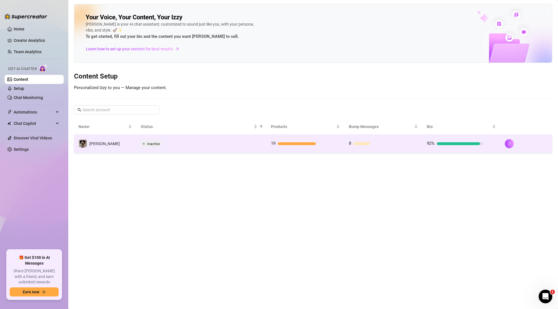
click at [307, 140] on td "19" at bounding box center [305, 144] width 78 height 18
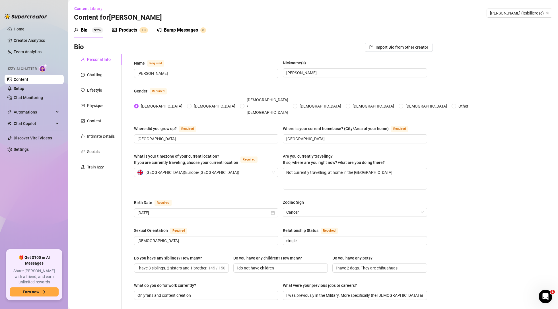
click at [131, 29] on div "Products" at bounding box center [128, 30] width 18 height 7
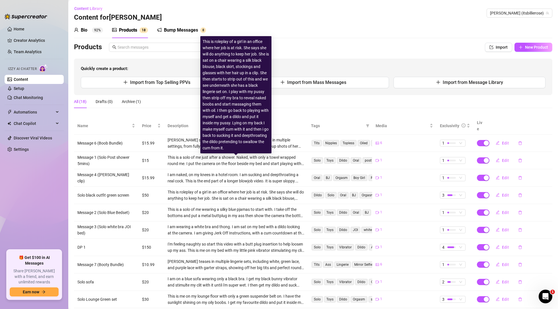
scroll to position [26, 0]
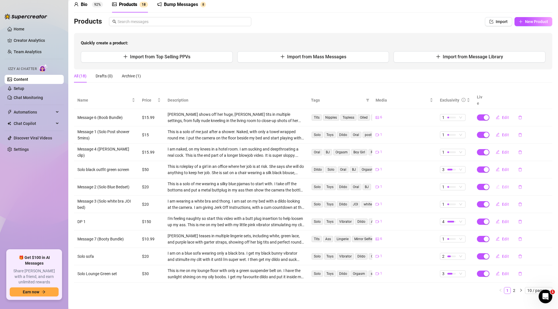
click at [506, 185] on span "Edit" at bounding box center [505, 187] width 7 height 5
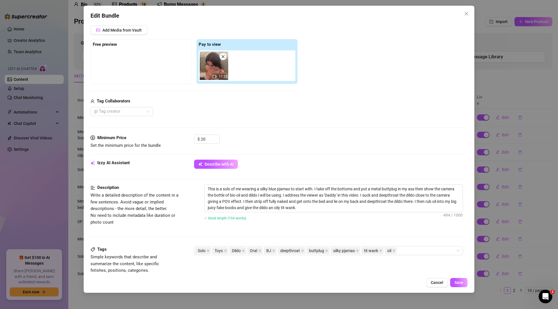
scroll to position [236, 0]
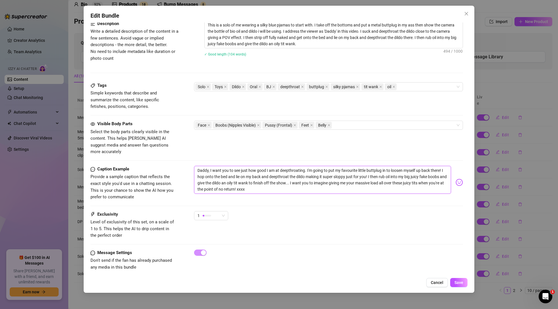
drag, startPoint x: 270, startPoint y: 183, endPoint x: 209, endPoint y: 162, distance: 64.2
click at [209, 166] on textarea "Daddy, I want you to see just how good I am at deepthroating. I'm going to put …" at bounding box center [322, 180] width 257 height 28
click at [44, 57] on div "Edit Bundle Account [PERSON_NAME] (@itsbillierose) Name Name is for your intern…" at bounding box center [279, 154] width 558 height 309
click at [439, 281] on span "Cancel" at bounding box center [437, 282] width 13 height 5
